Goal: Learn about a topic: Learn about a topic

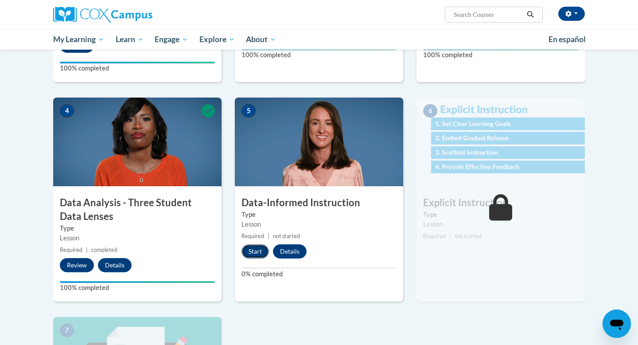
click at [258, 253] on button "Start" at bounding box center [254, 251] width 27 height 14
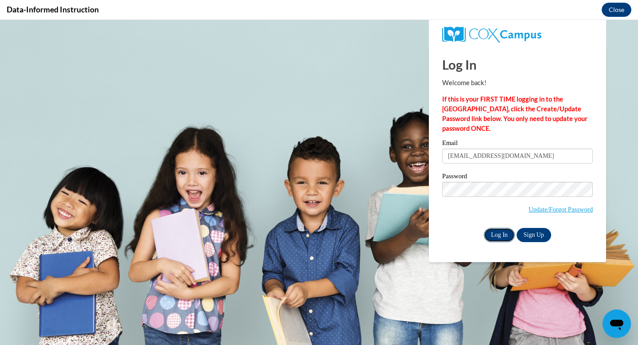
click at [504, 238] on input "Log In" at bounding box center [499, 235] width 31 height 14
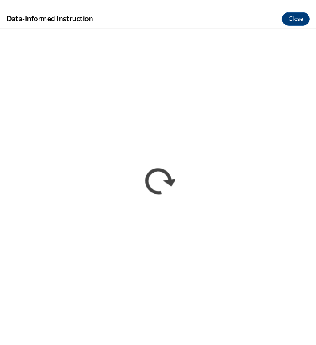
scroll to position [353, 0]
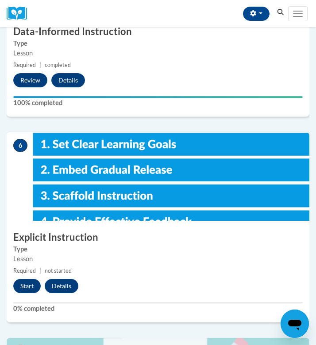
scroll to position [1121, 0]
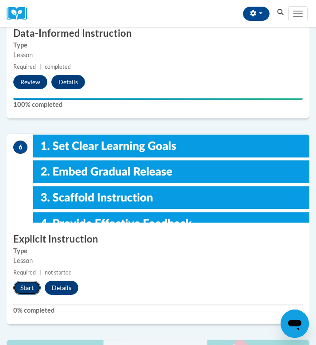
click at [27, 287] on button "Start" at bounding box center [26, 287] width 27 height 14
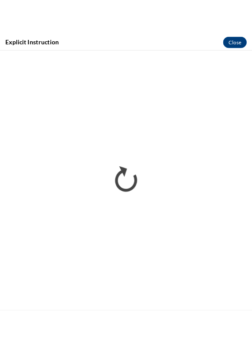
scroll to position [0, 0]
